Goal: Information Seeking & Learning: Find specific fact

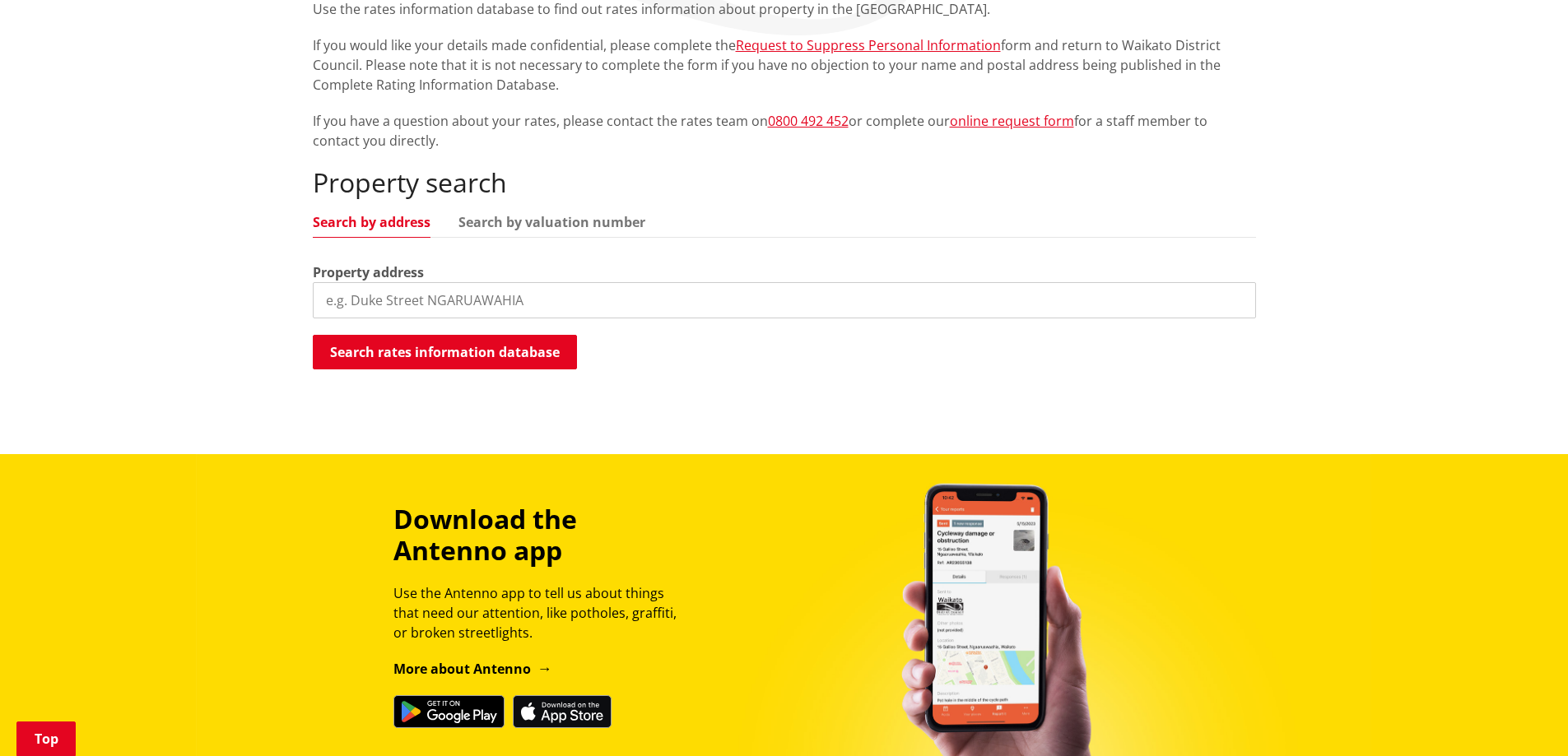
scroll to position [410, 0]
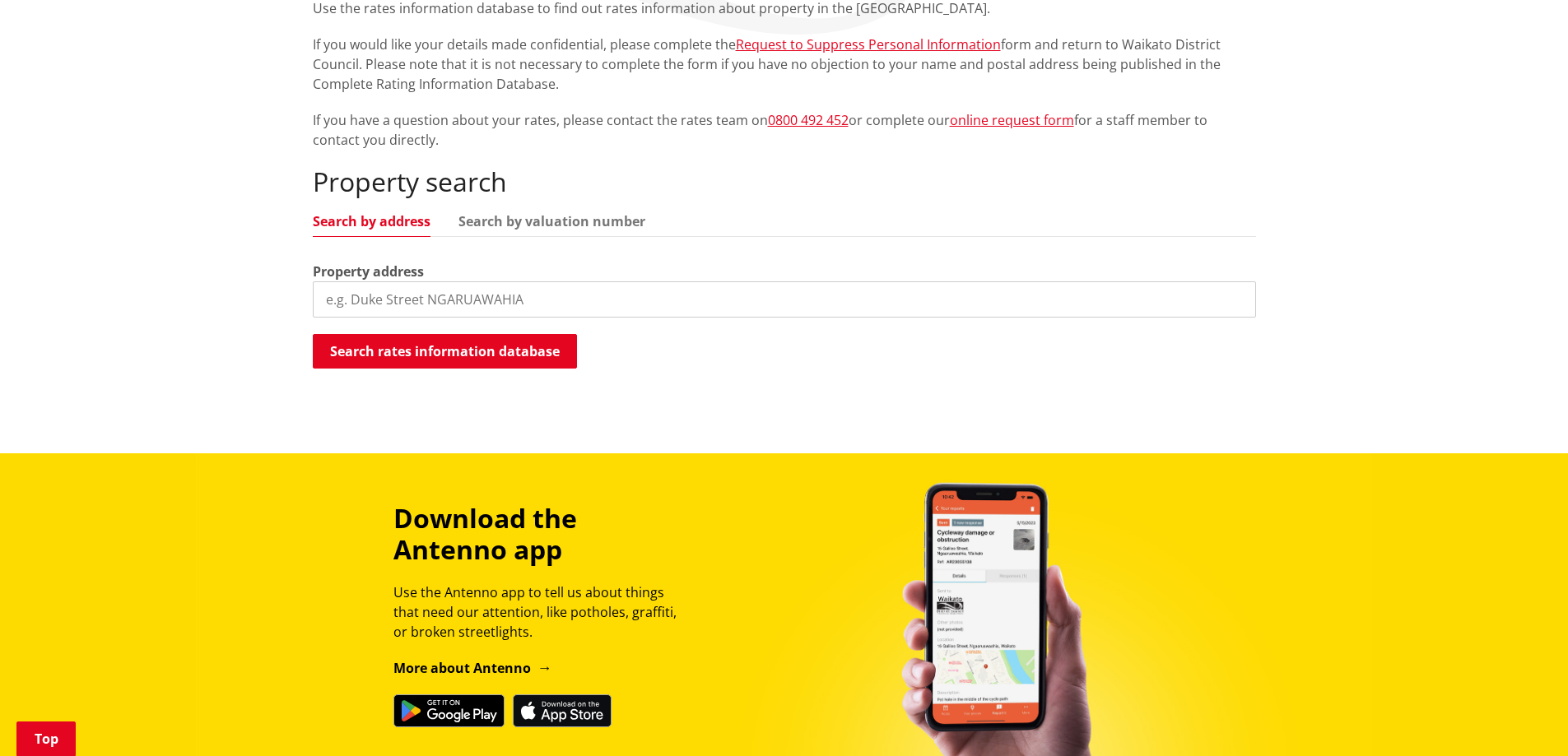
click at [354, 282] on input "search" at bounding box center [784, 300] width 943 height 36
paste input "[STREET_ADDRESS]"
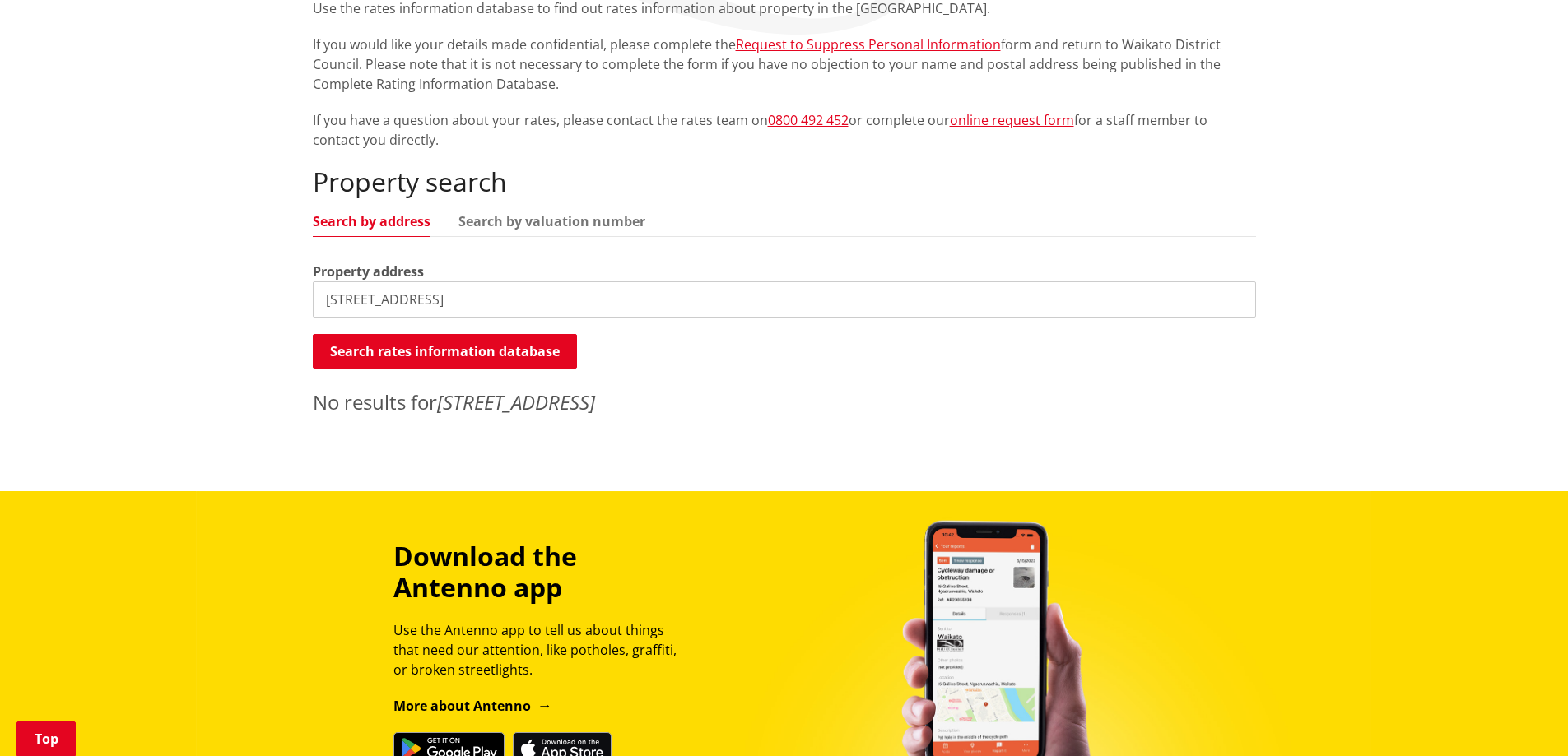
drag, startPoint x: 543, startPoint y: 269, endPoint x: 394, endPoint y: 267, distance: 149.0
click at [394, 282] on input "[STREET_ADDRESS]" at bounding box center [784, 300] width 943 height 36
drag, startPoint x: 512, startPoint y: 274, endPoint x: 260, endPoint y: 269, distance: 252.0
click at [260, 269] on div "Home Services and facilities Rates Rates Information Database Rates Information…" at bounding box center [784, 161] width 1568 height 661
click at [544, 282] on input "[STREET_ADDRESS]" at bounding box center [784, 300] width 943 height 36
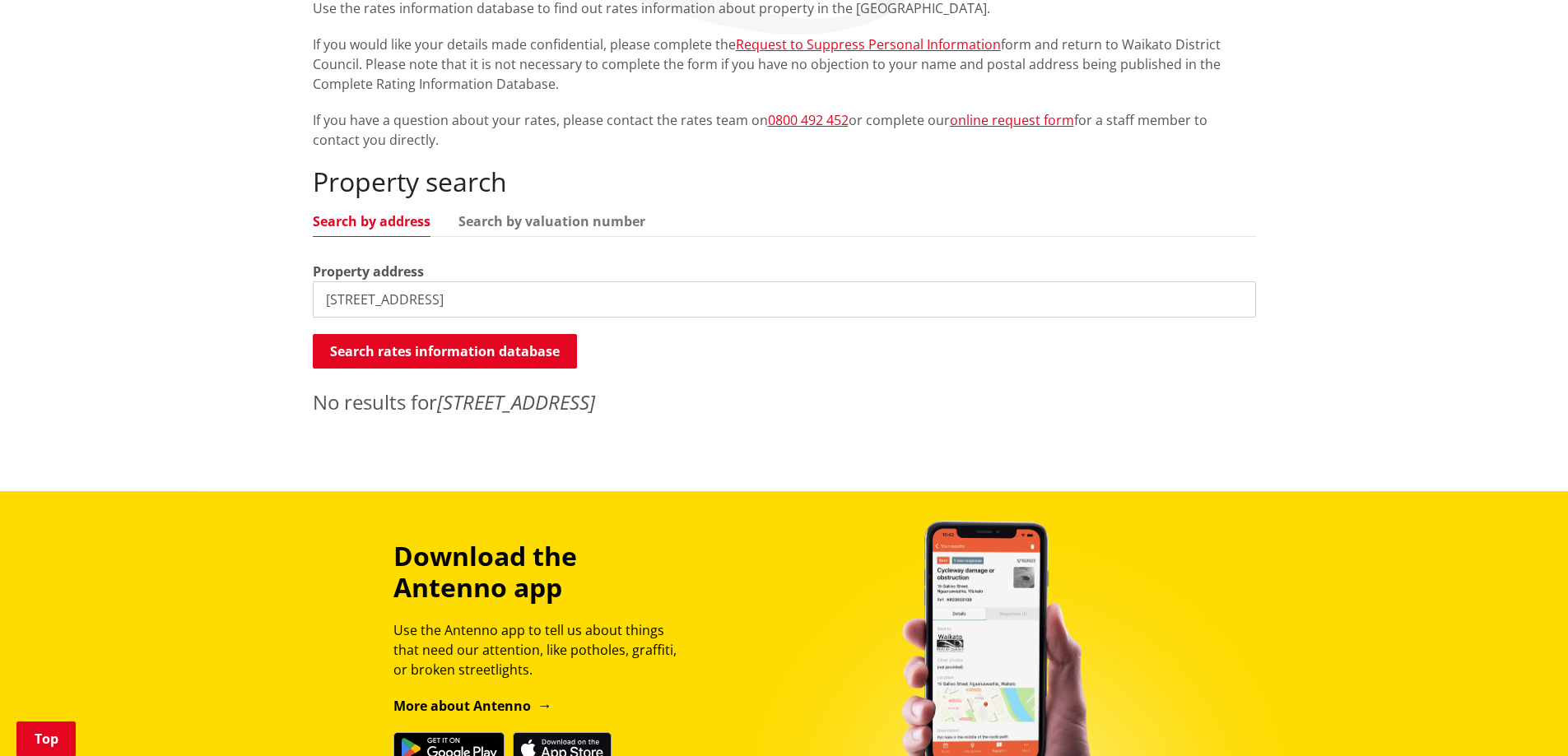
click at [544, 282] on input "[STREET_ADDRESS]" at bounding box center [784, 300] width 943 height 36
type input "[STREET_ADDRESS]"
drag, startPoint x: 510, startPoint y: 264, endPoint x: 320, endPoint y: 282, distance: 190.9
click at [320, 282] on input "[STREET_ADDRESS]" at bounding box center [784, 300] width 943 height 36
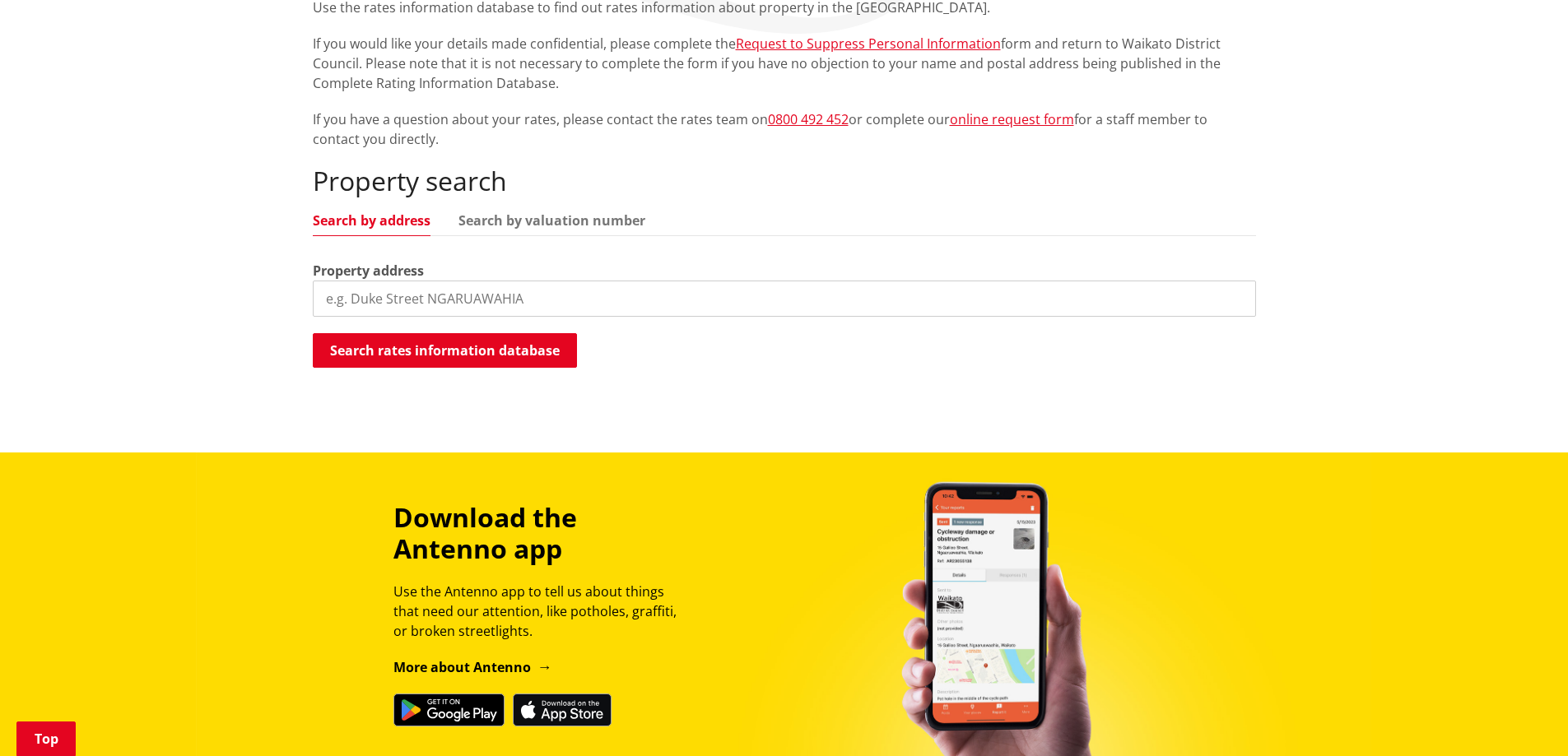
scroll to position [412, 0]
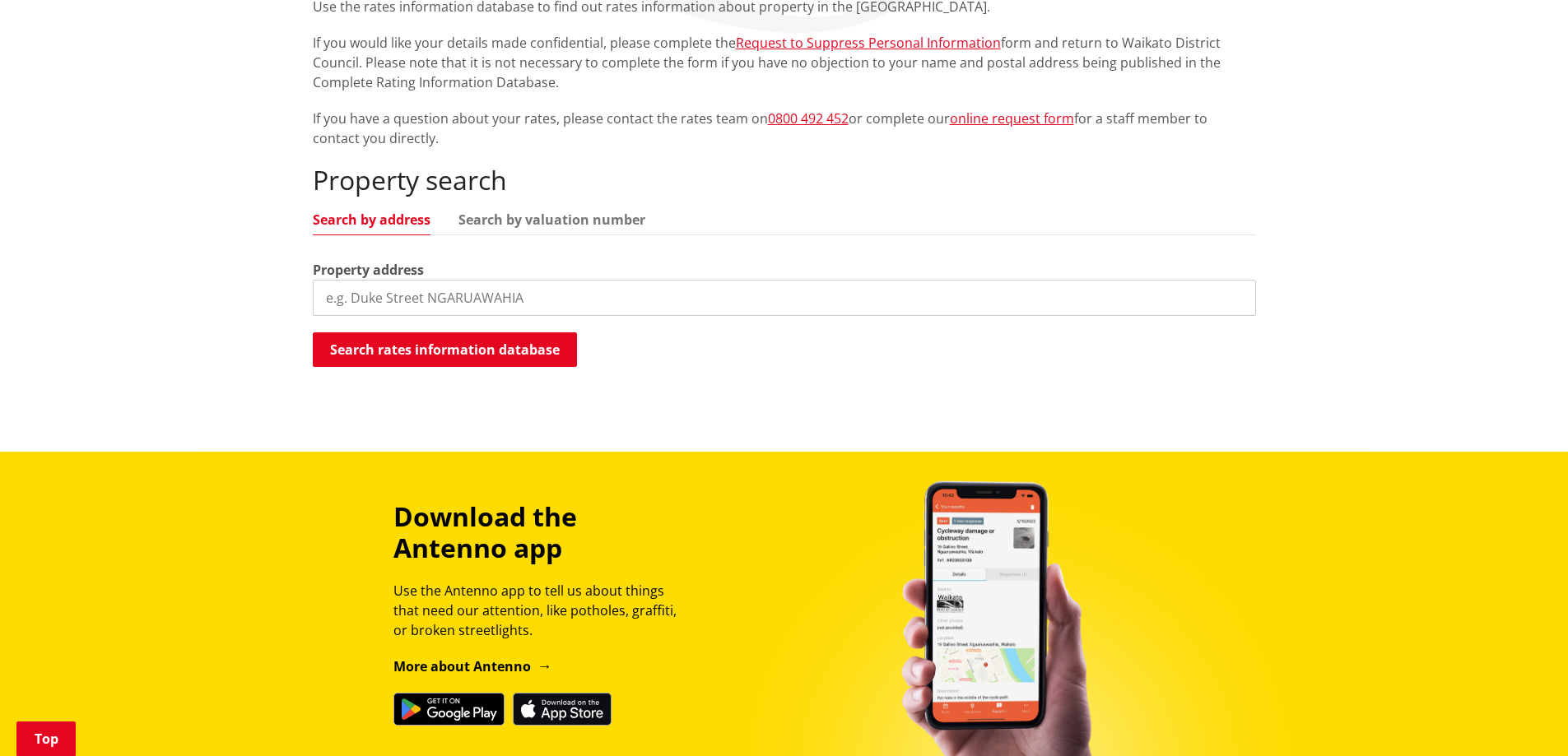
click at [357, 280] on input "search" at bounding box center [784, 298] width 943 height 36
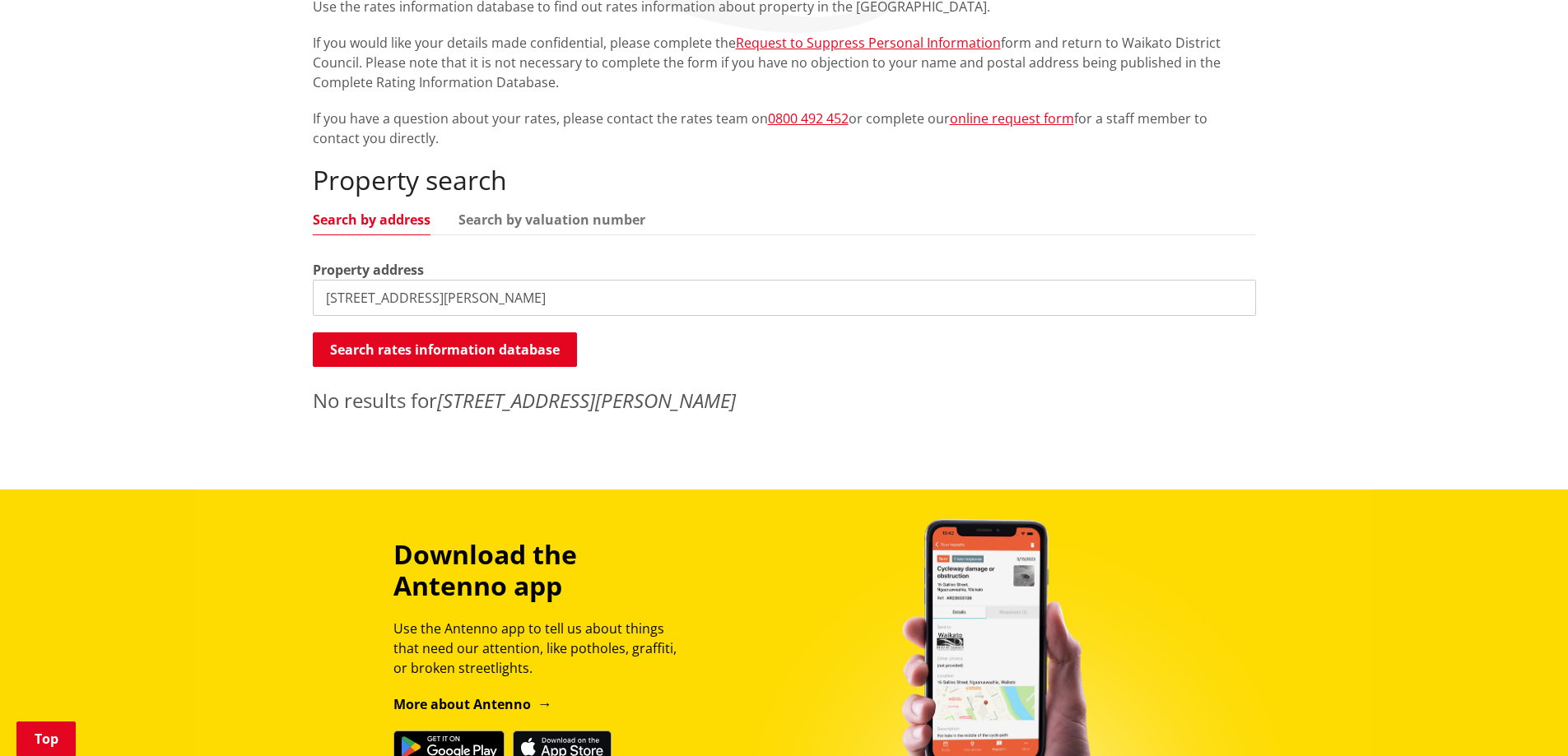
drag, startPoint x: 339, startPoint y: 265, endPoint x: 317, endPoint y: 274, distance: 23.8
click at [317, 280] on input "49 workman road mangatangi" at bounding box center [784, 298] width 943 height 36
type input "workman road mangatangi"
